Goal: Navigation & Orientation: Find specific page/section

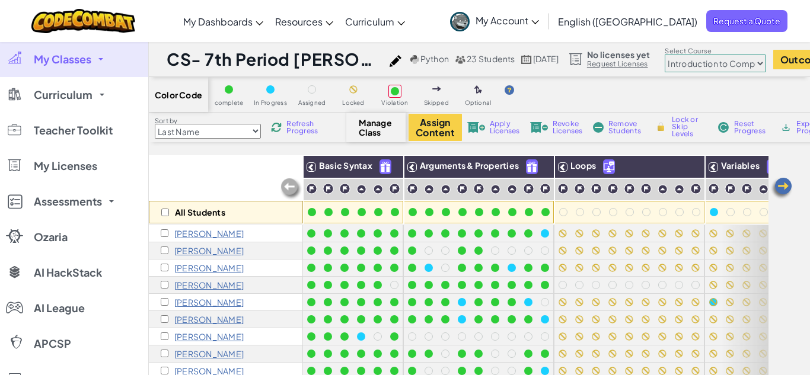
select select "560f1a9f22961295f9427742"
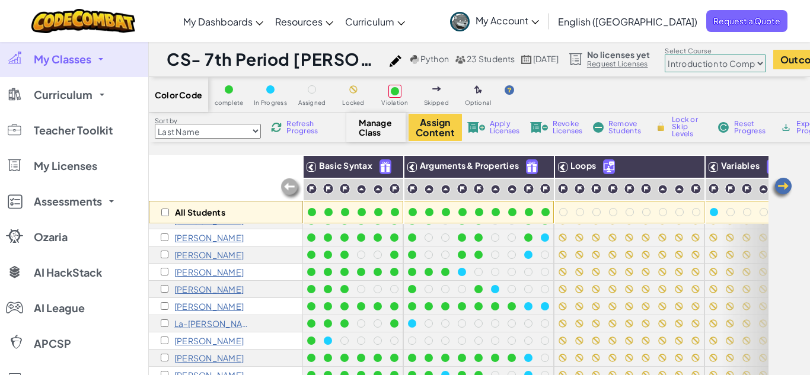
click at [97, 61] on link "My Classes" at bounding box center [74, 59] width 148 height 36
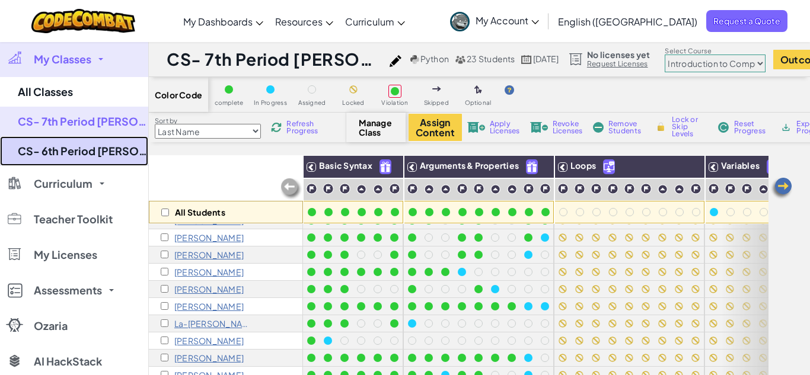
click at [94, 154] on link "CS- 6th Period [PERSON_NAME] (Fall 25)" at bounding box center [74, 151] width 148 height 30
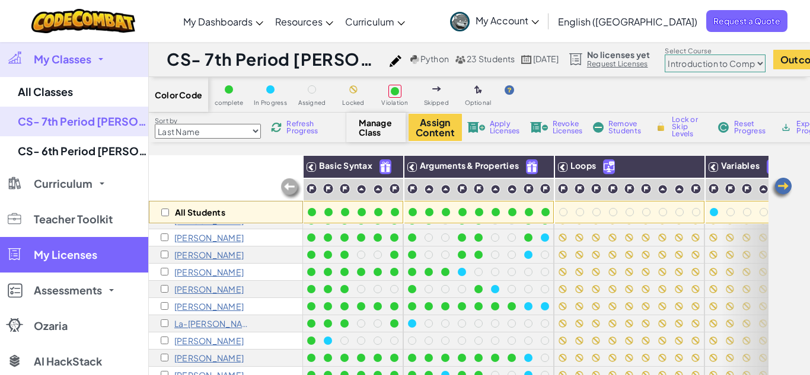
select select "560f1a9f22961295f9427742"
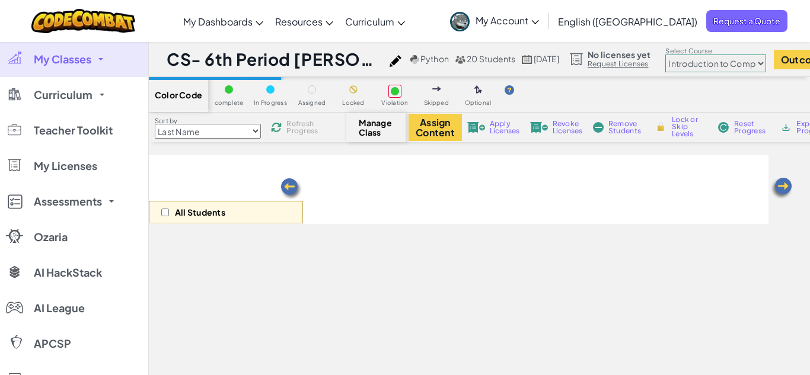
select select "560f1a9f22961295f9427742"
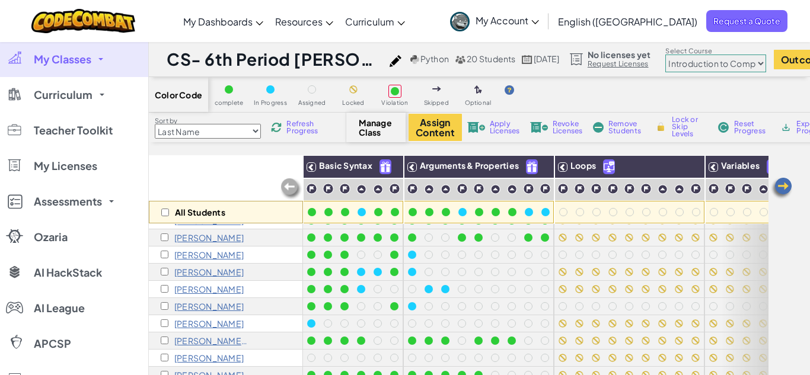
drag, startPoint x: 769, startPoint y: 228, endPoint x: 769, endPoint y: 206, distance: 22.5
click at [769, 206] on div "All Students Basic Syntax Arguments & Properties Loops Variables Johnathan Abst…" at bounding box center [479, 327] width 661 height 345
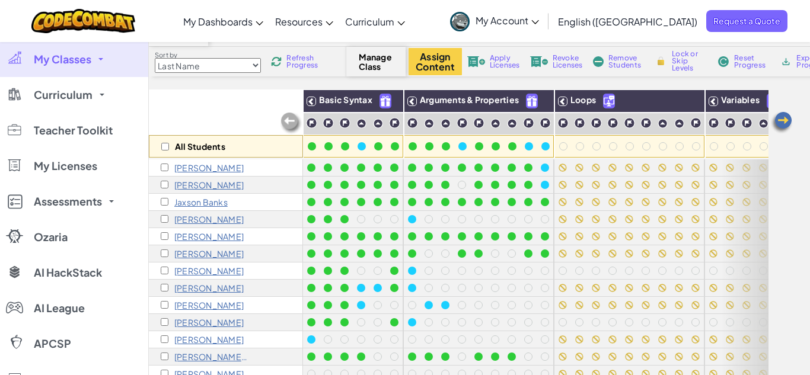
scroll to position [80, 0]
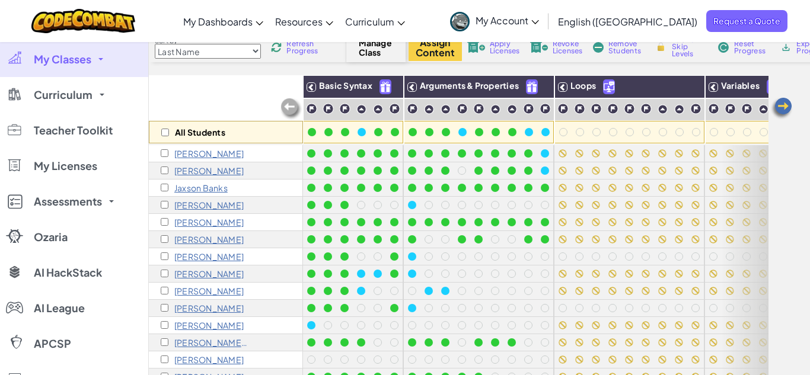
click at [84, 54] on span "My Classes" at bounding box center [63, 59] width 58 height 11
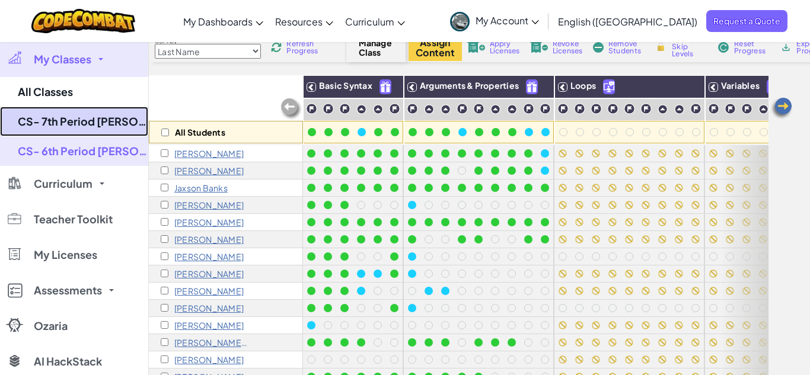
click at [87, 120] on link "CS- 7th Period [PERSON_NAME] (Fall 25)" at bounding box center [74, 122] width 148 height 30
select select "560f1a9f22961295f9427742"
